Goal: Task Accomplishment & Management: Complete application form

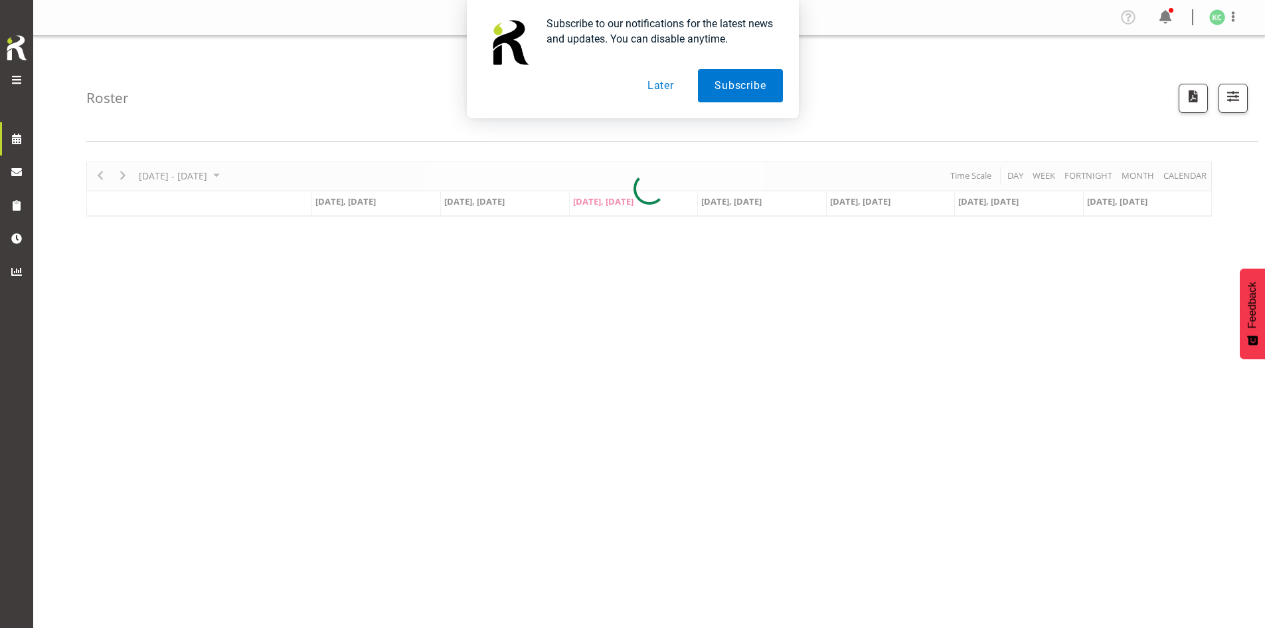
click at [606, 83] on button "Later" at bounding box center [661, 85] width 60 height 33
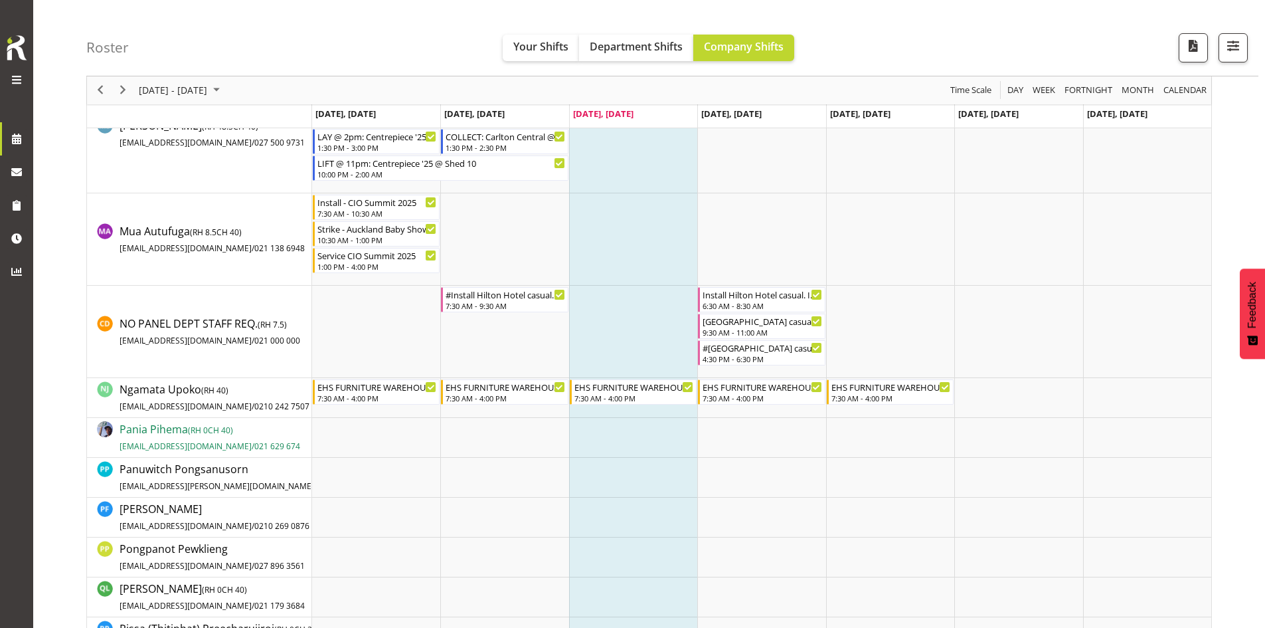
scroll to position [3187, 0]
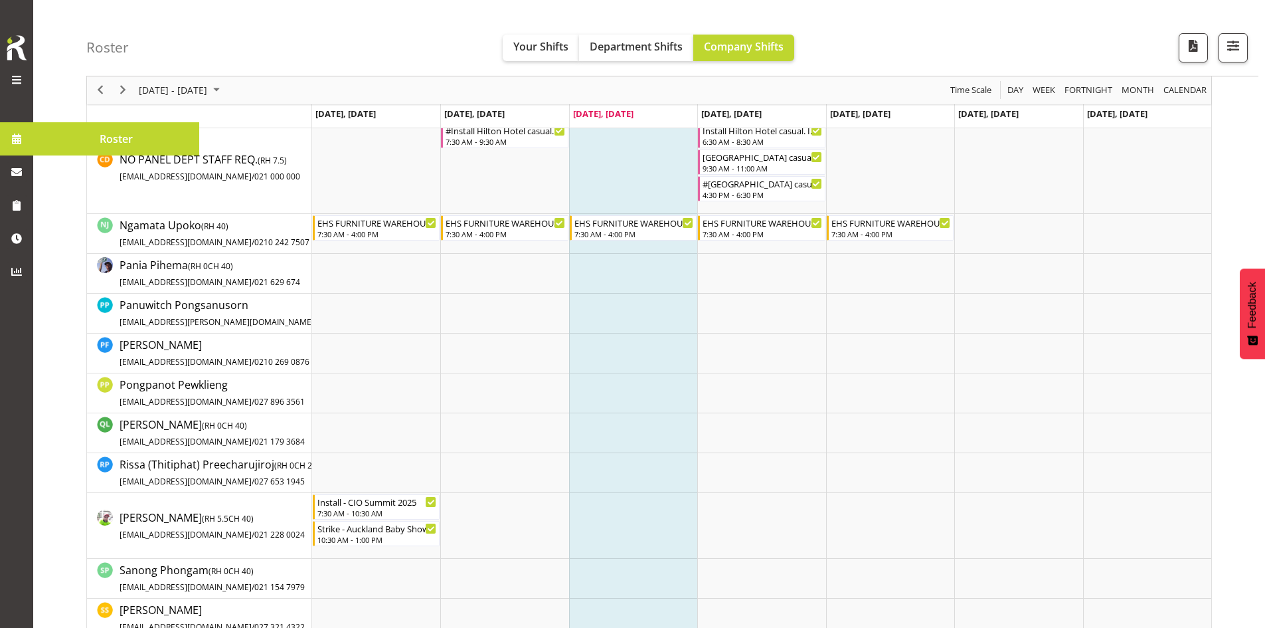
click at [15, 74] on span at bounding box center [17, 80] width 16 height 16
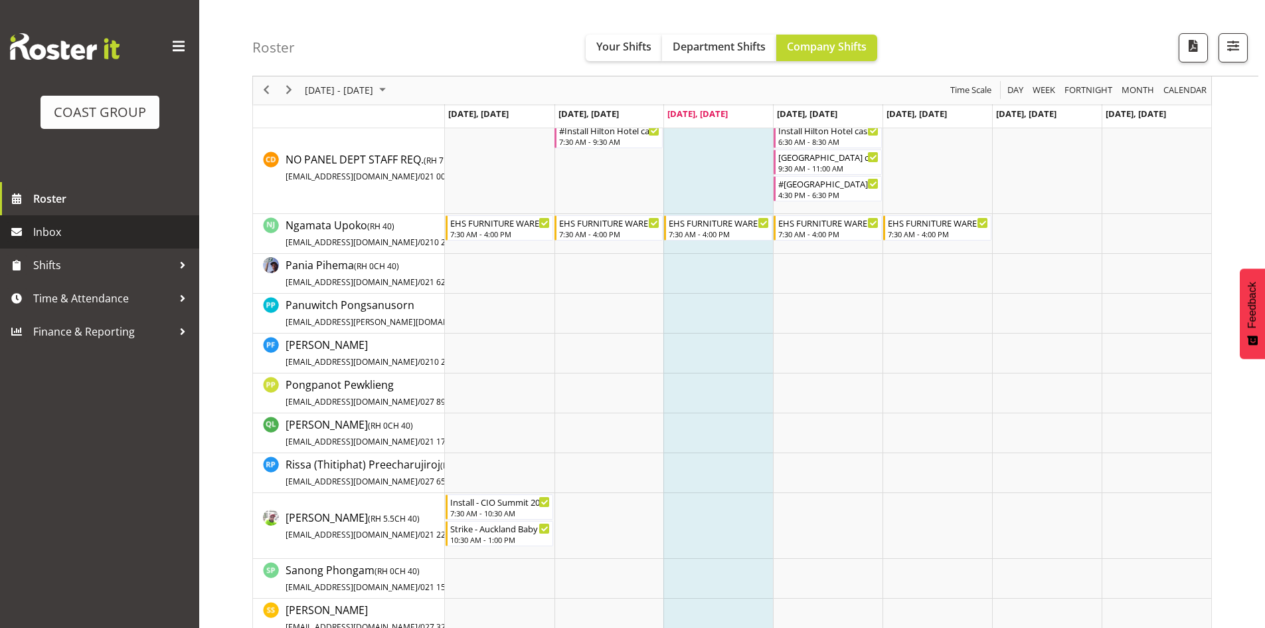
scroll to position [4288, 0]
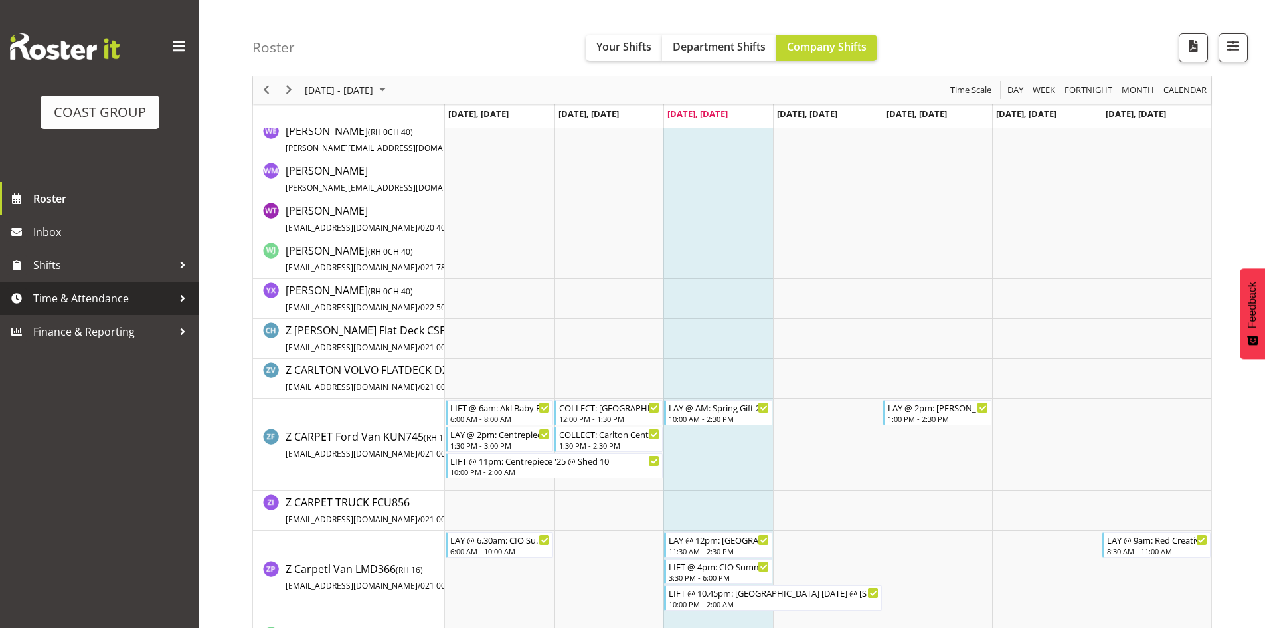
click at [94, 299] on span "Time & Attendance" at bounding box center [102, 298] width 139 height 20
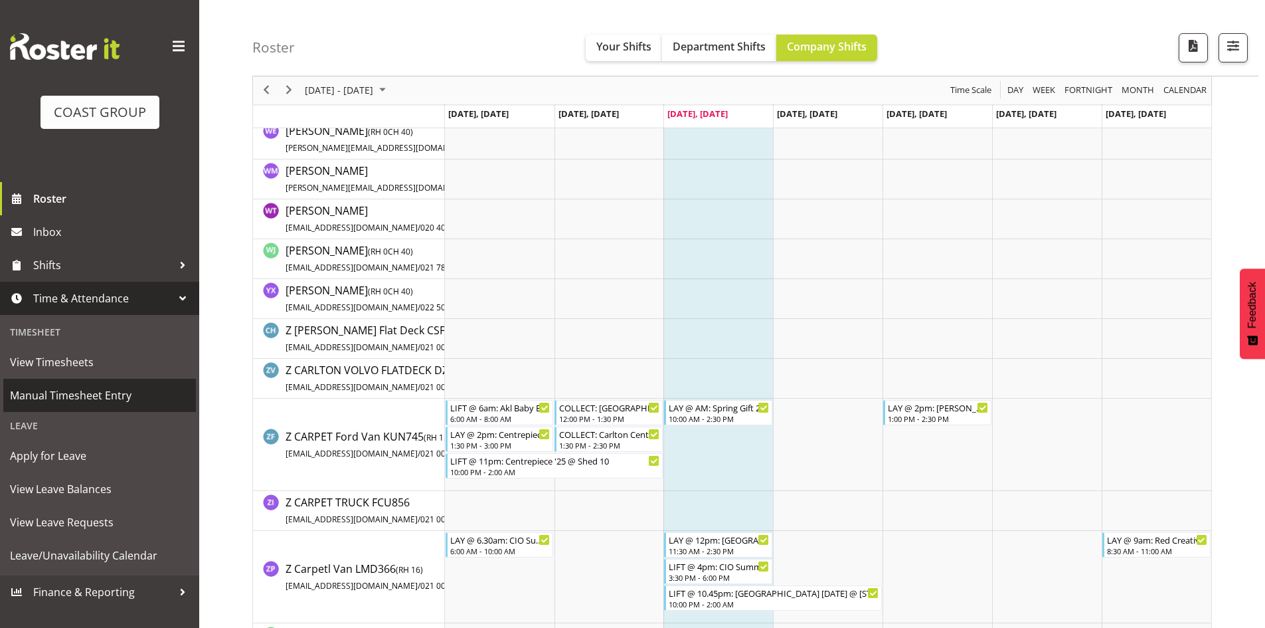
click at [105, 397] on span "Manual Timesheet Entry" at bounding box center [99, 395] width 179 height 20
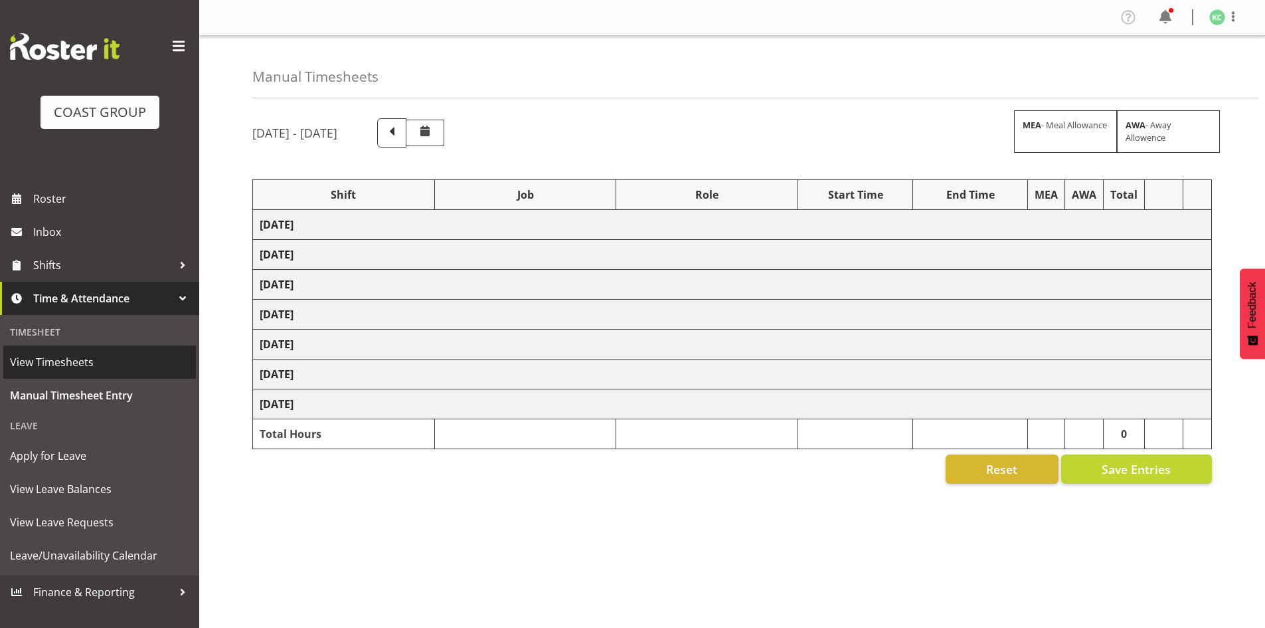
select select
select select "69"
select select
select select "69"
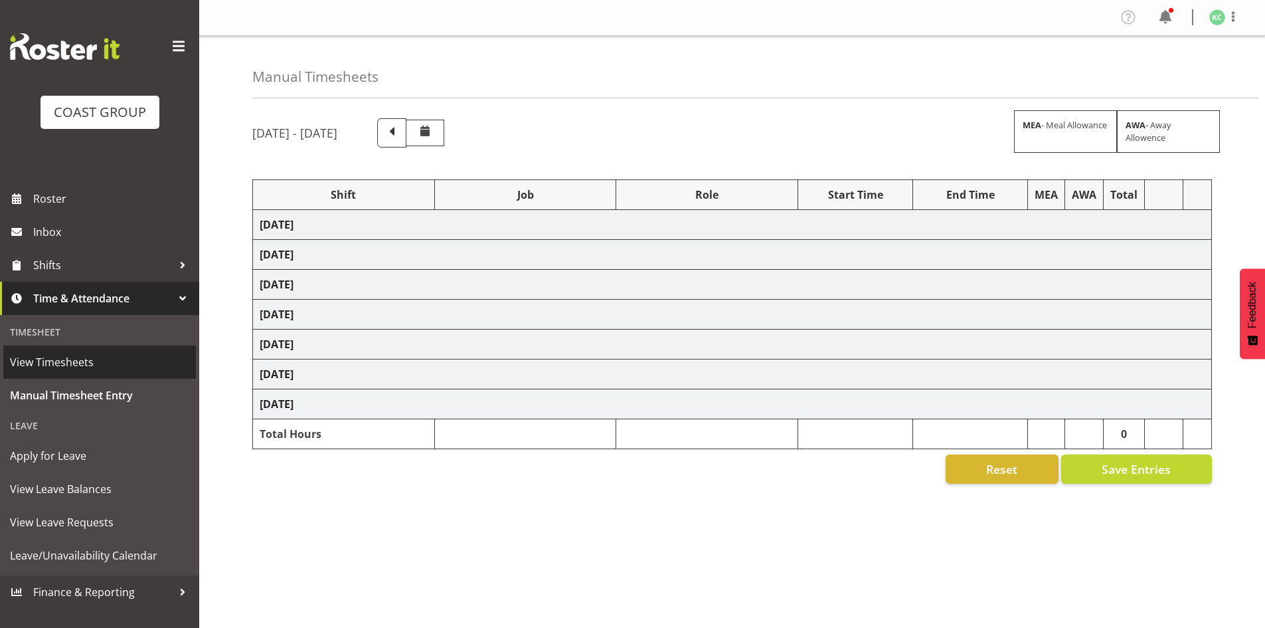
select select
select select "69"
select select
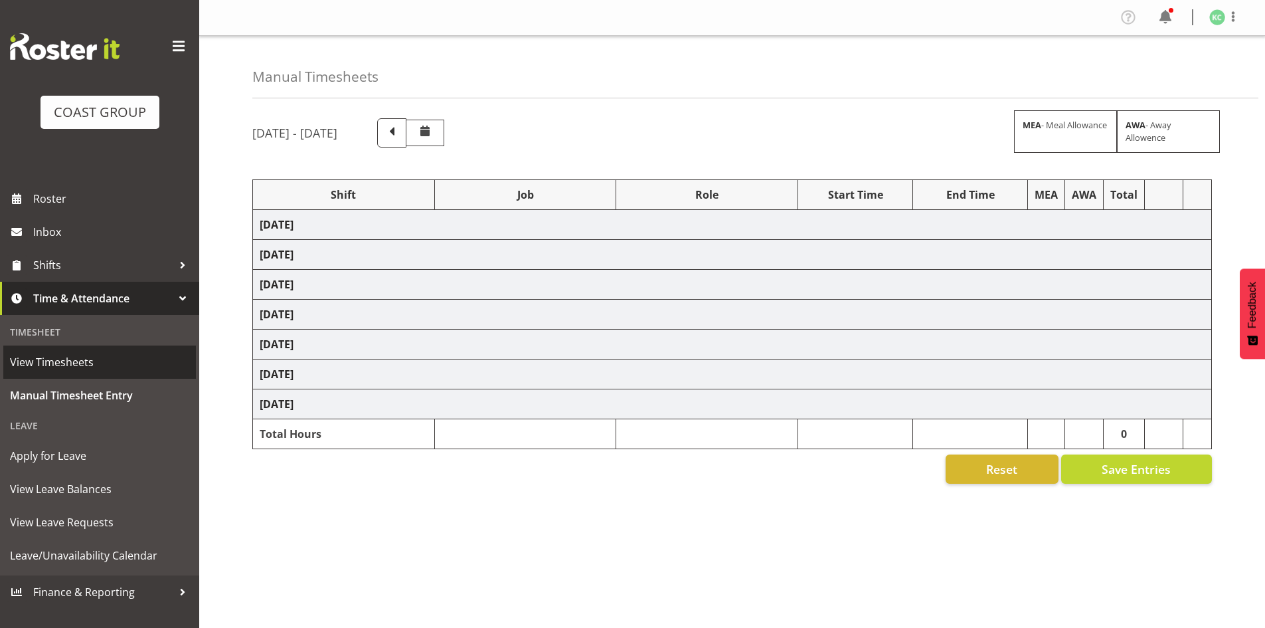
select select "69"
select select
select select "69"
select select
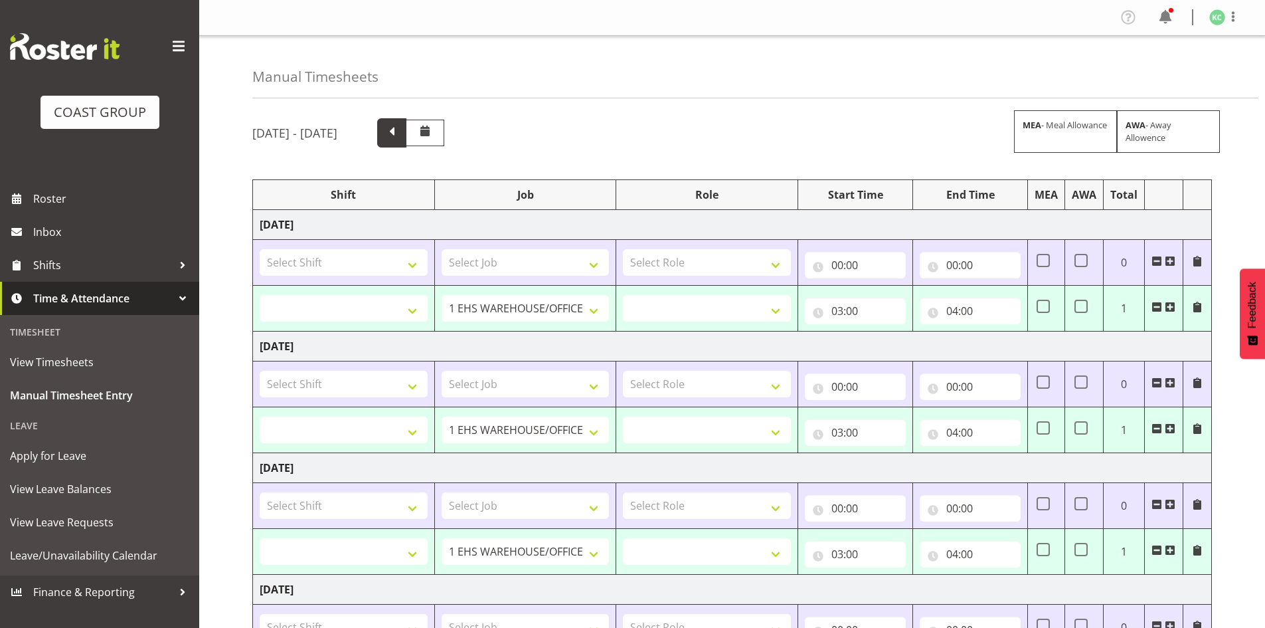
click at [400, 136] on span at bounding box center [391, 131] width 17 height 17
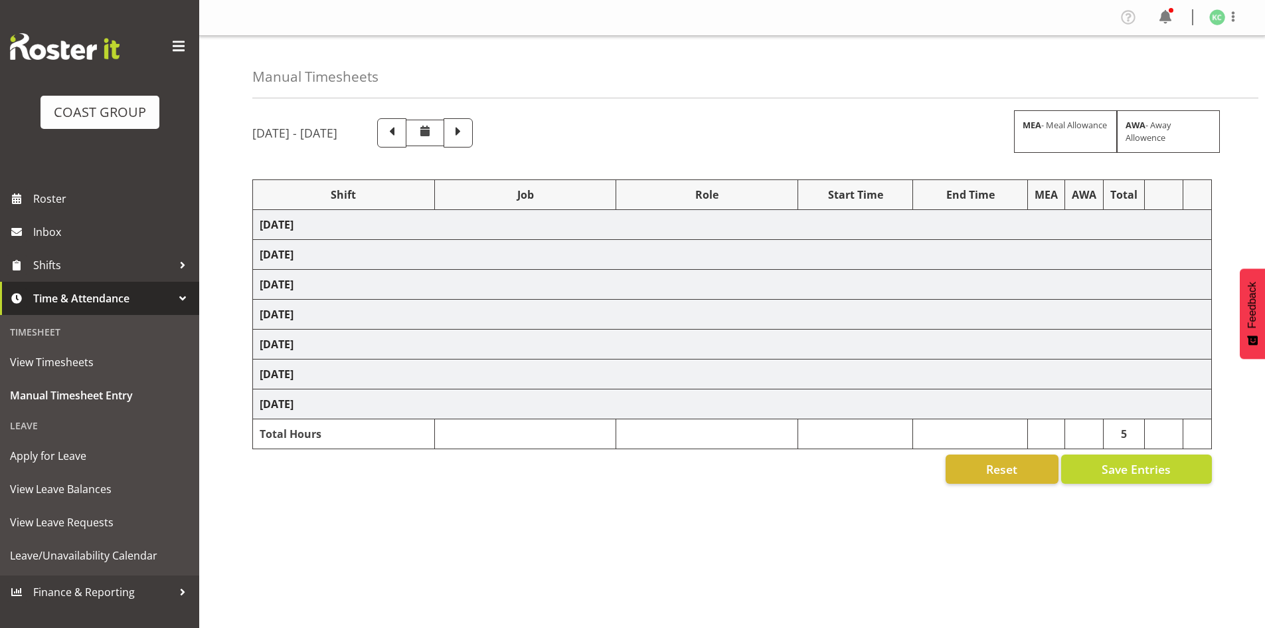
select select "1528"
select select "1881"
select select "16480"
select select "1881"
select select "1525"
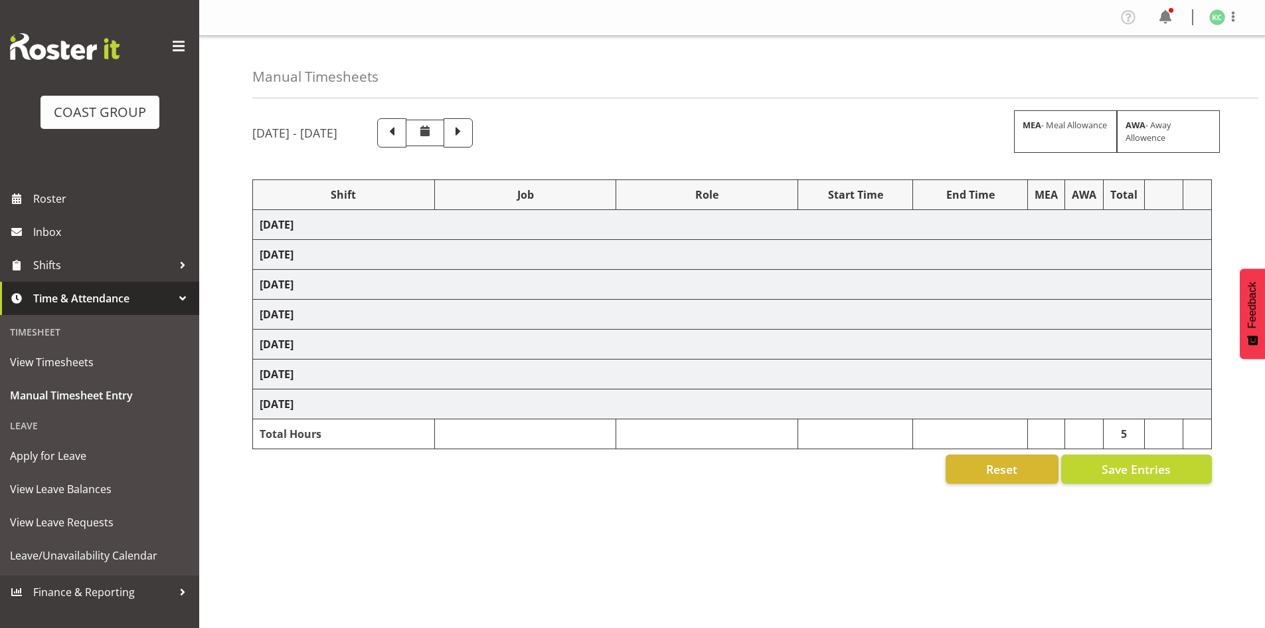
select select "1881"
select select "1525"
select select "1881"
select select "1525"
select select "1881"
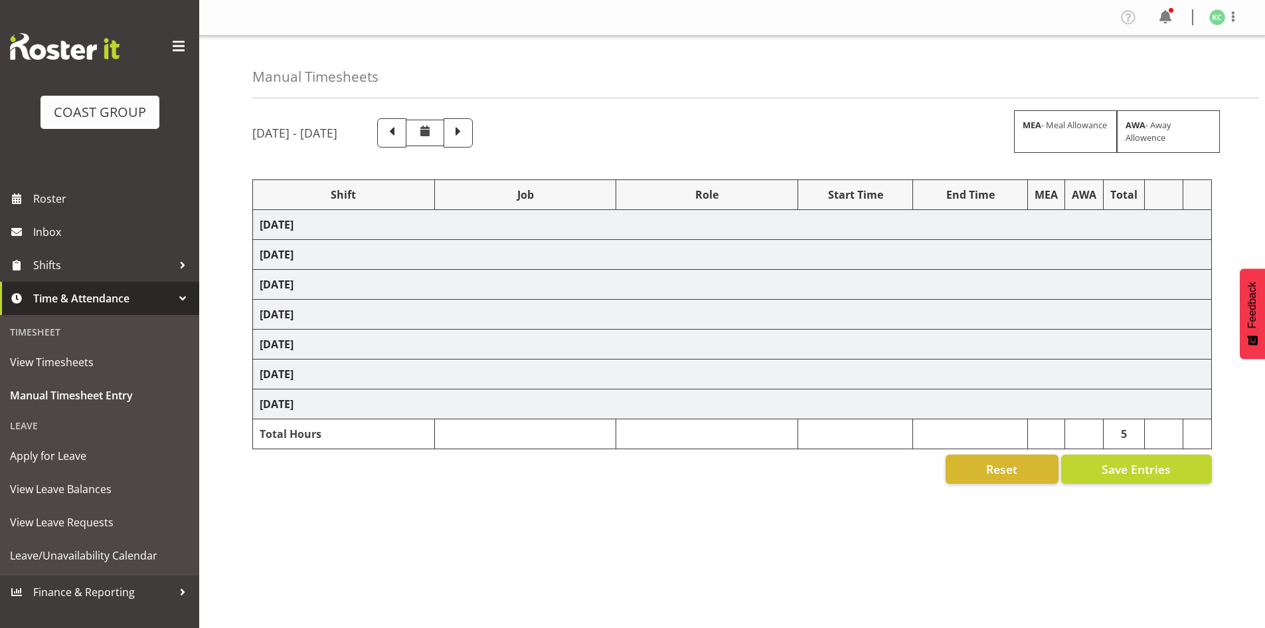
select select "1525"
select select "1881"
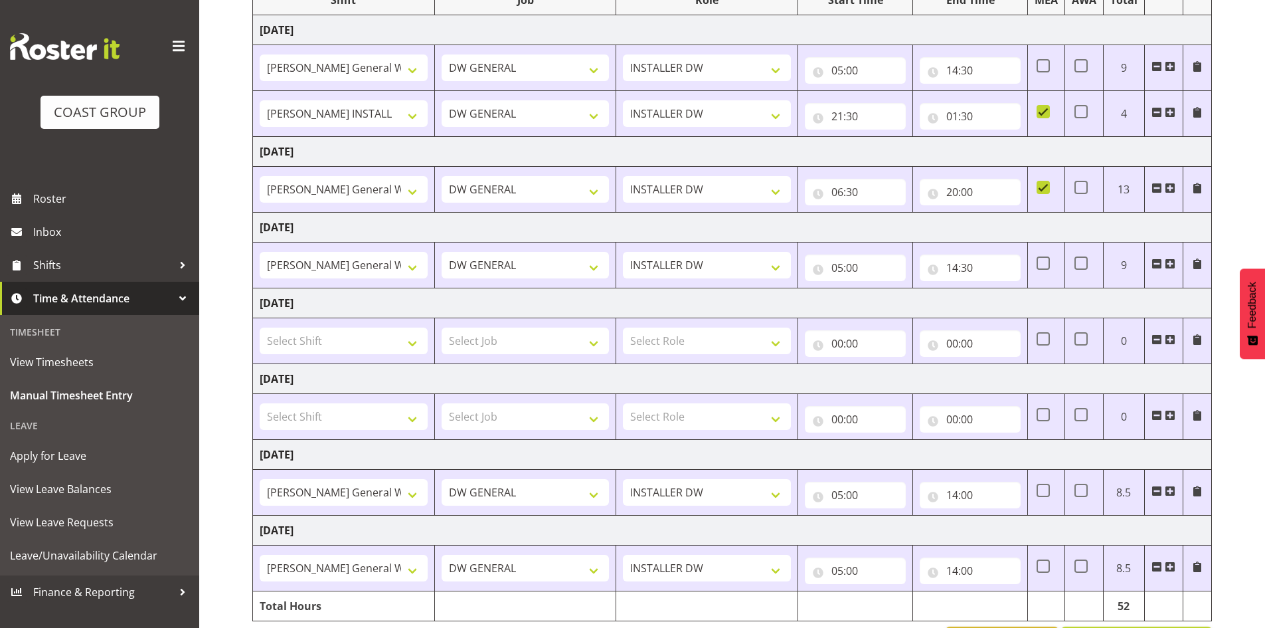
scroll to position [13, 0]
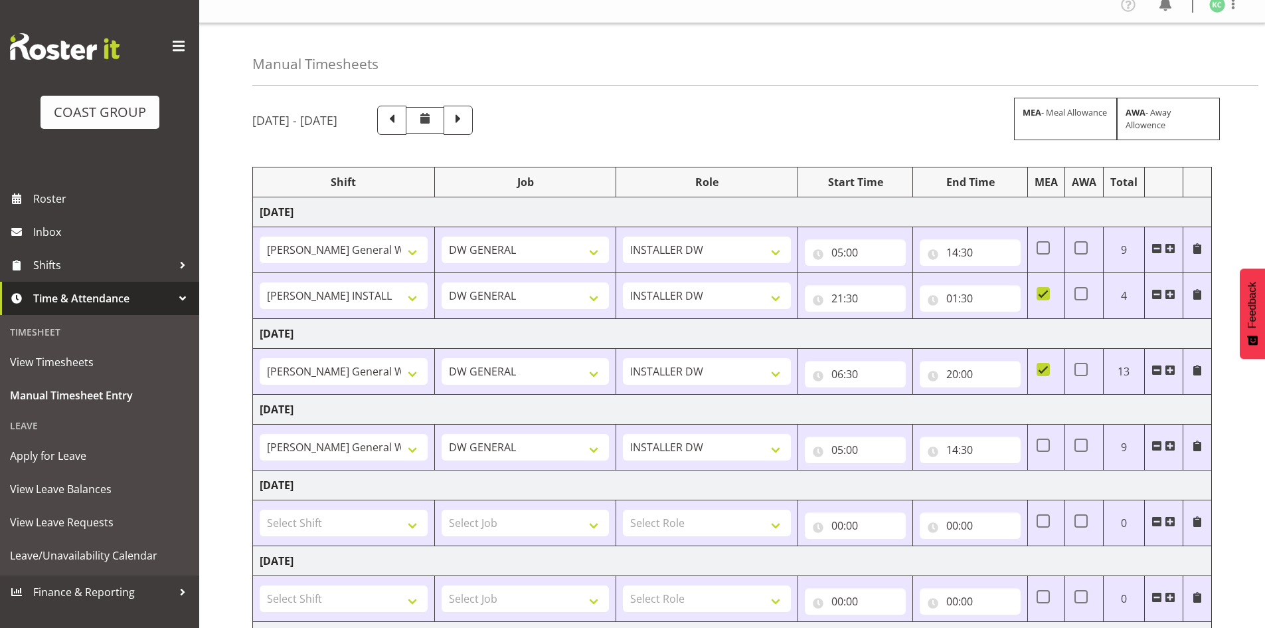
drag, startPoint x: 841, startPoint y: 371, endPoint x: 842, endPoint y: 359, distance: 11.3
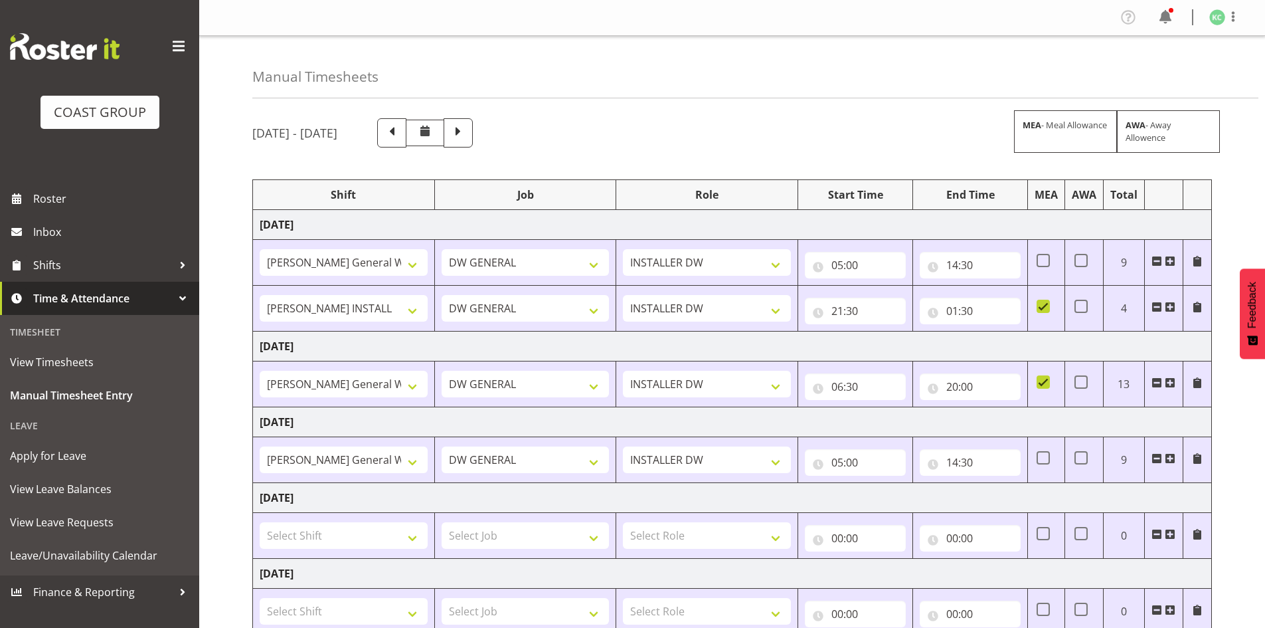
drag, startPoint x: 842, startPoint y: 359, endPoint x: 768, endPoint y: 69, distance: 299.6
click at [768, 69] on div "Manual Timesheets" at bounding box center [755, 67] width 1006 height 62
click at [1227, 19] on span at bounding box center [1233, 17] width 16 height 16
click at [1149, 68] on link "Log Out" at bounding box center [1177, 70] width 127 height 24
